Goal: Register for event/course

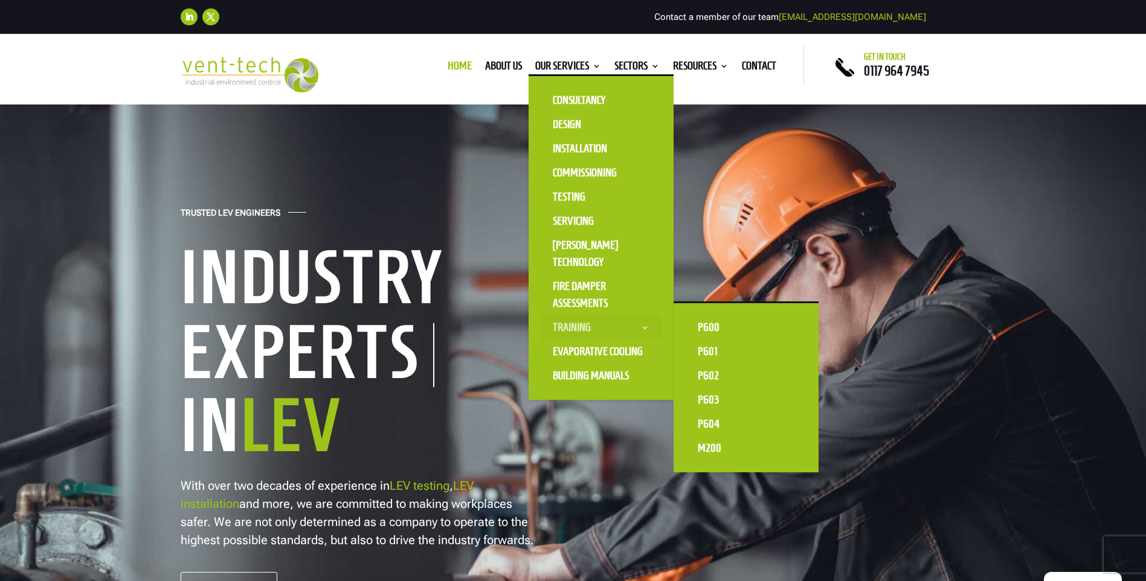
click at [575, 327] on link "Training" at bounding box center [601, 327] width 121 height 24
click at [714, 345] on link "P601" at bounding box center [745, 351] width 121 height 24
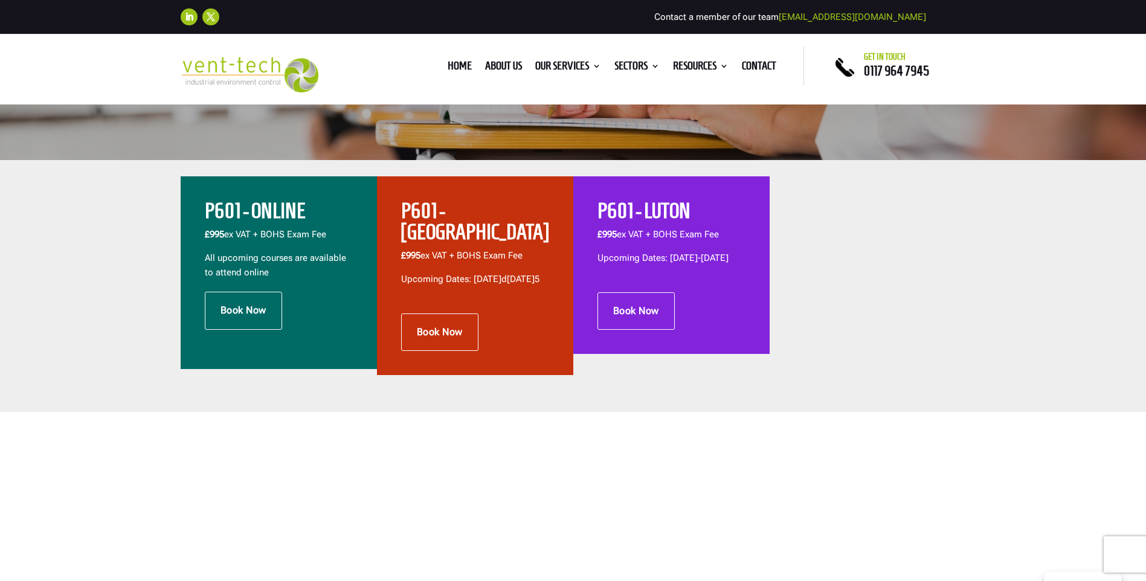
scroll to position [362, 0]
click at [619, 318] on link "Book Now" at bounding box center [635, 311] width 77 height 37
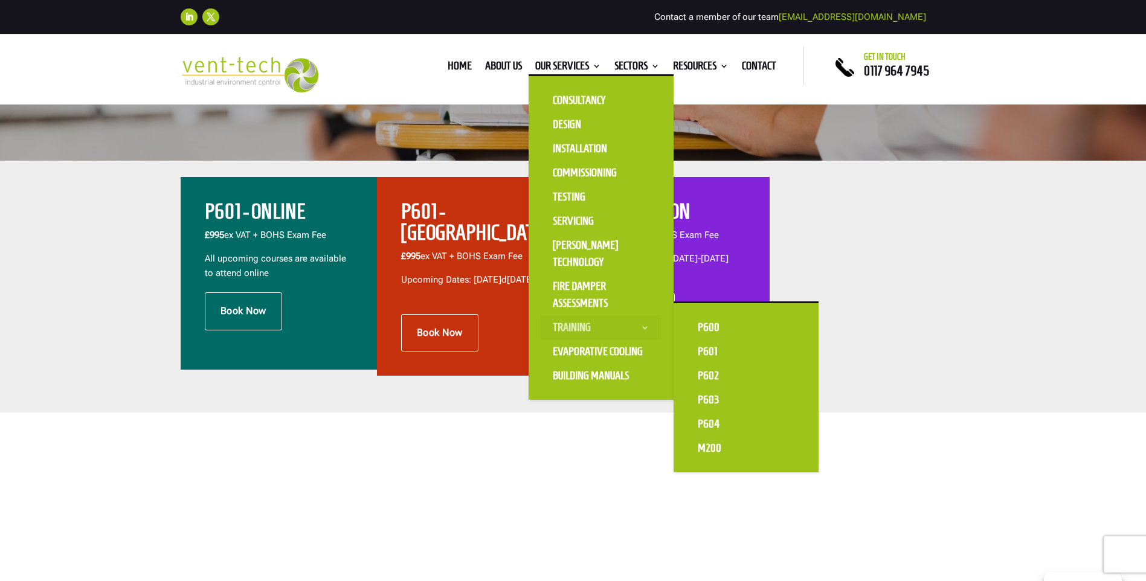
click at [577, 323] on link "Training" at bounding box center [601, 327] width 121 height 24
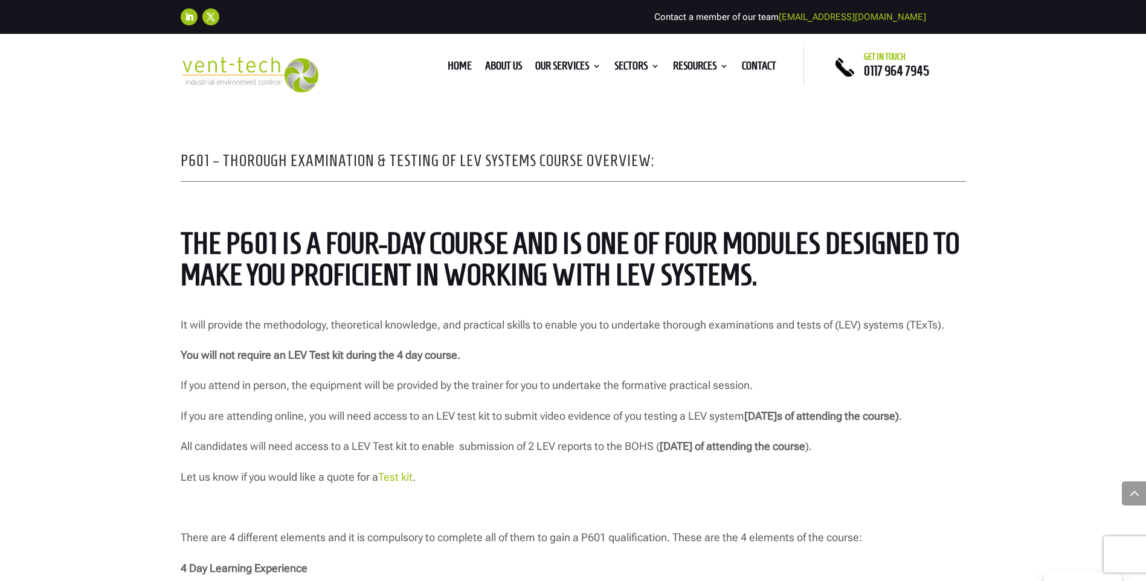
scroll to position [1027, 0]
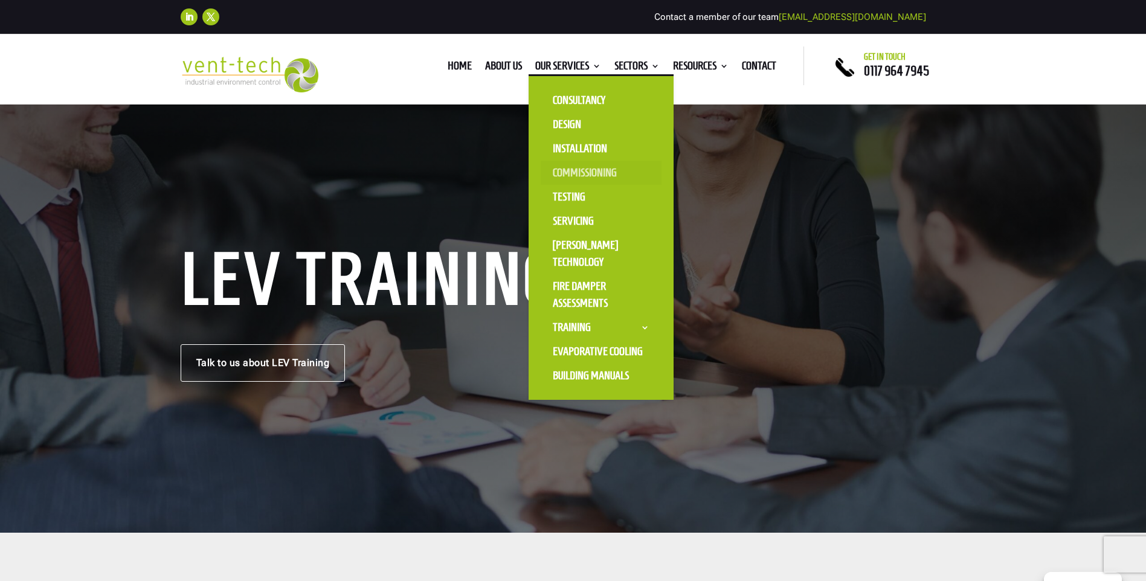
click at [573, 175] on link "Commissioning" at bounding box center [601, 173] width 121 height 24
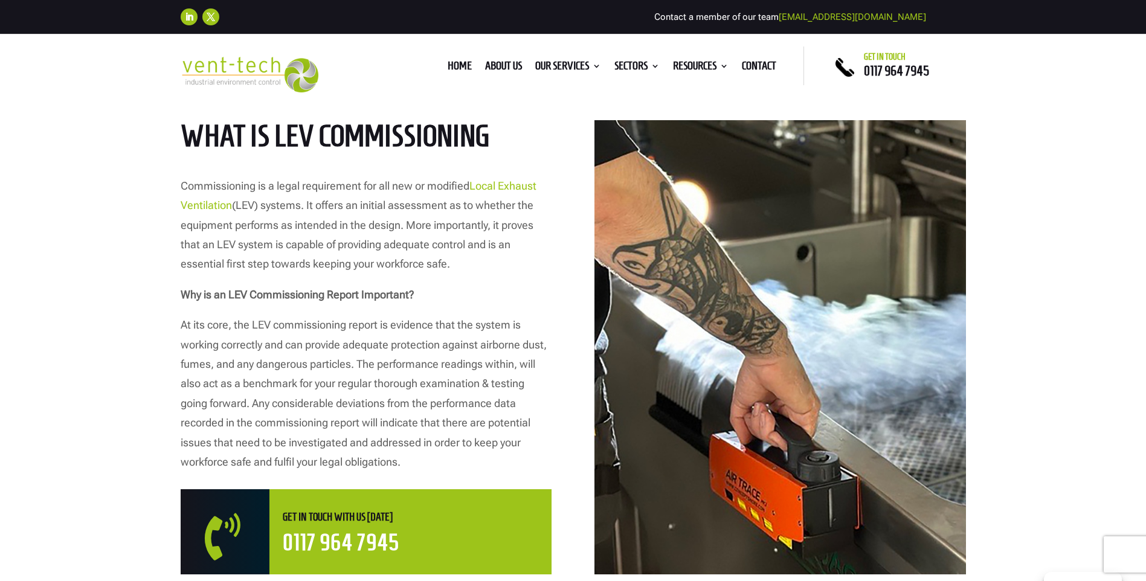
scroll to position [725, 0]
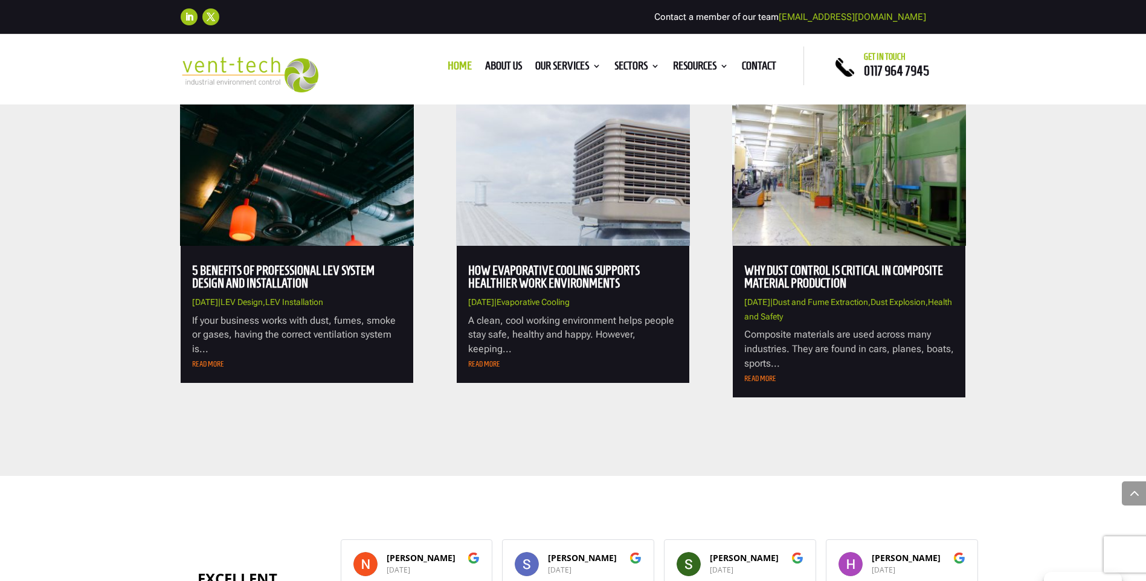
scroll to position [4085, 0]
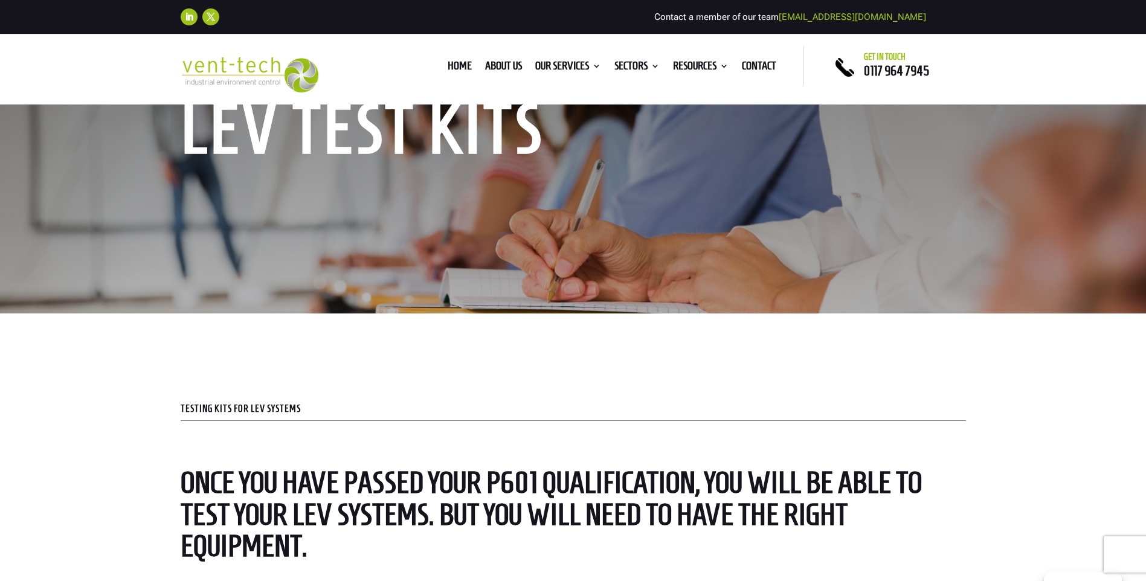
scroll to position [121, 0]
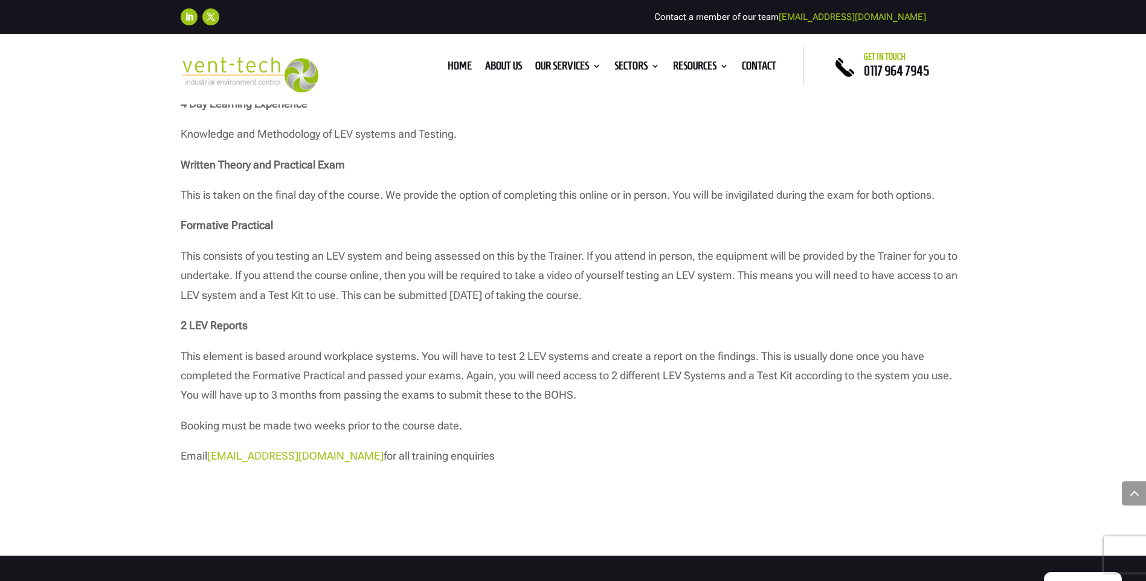
scroll to position [1389, 0]
